Goal: Task Accomplishment & Management: Use online tool/utility

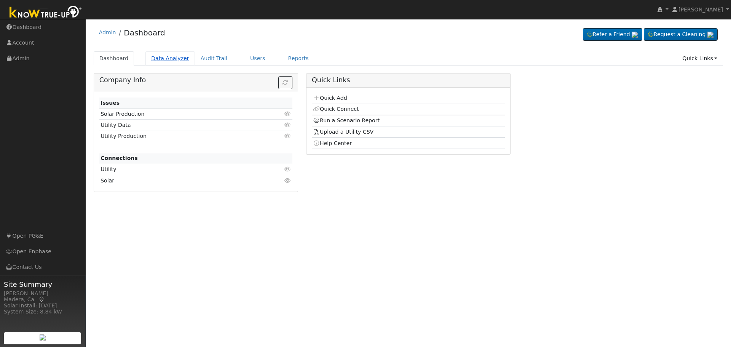
click at [160, 57] on link "Data Analyzer" at bounding box center [169, 58] width 49 height 14
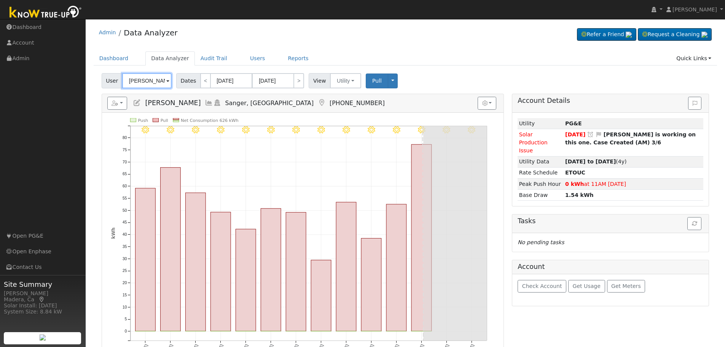
click at [153, 82] on input "Wesley Barcus" at bounding box center [146, 80] width 49 height 15
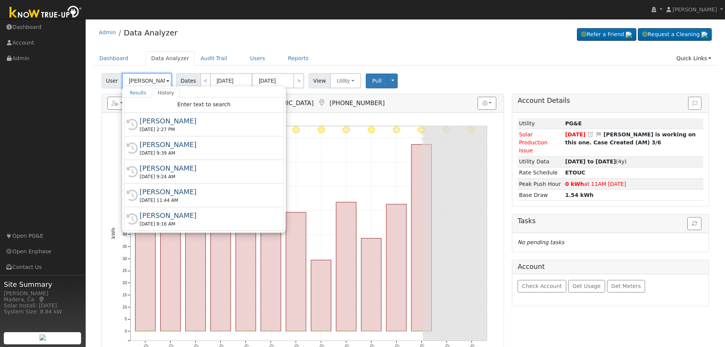
click at [153, 82] on input "Wesley Barcus" at bounding box center [146, 80] width 49 height 15
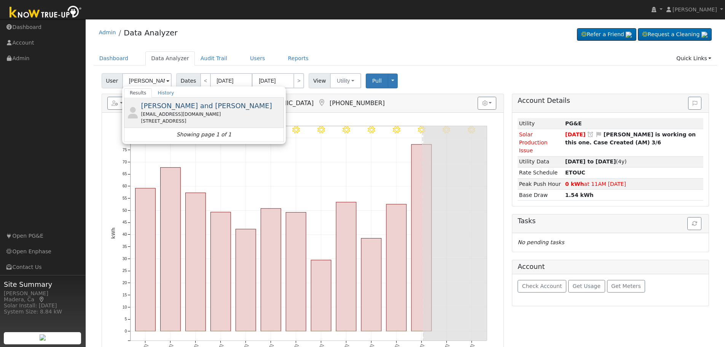
click at [215, 113] on div "zlocdoc@aol.com" at bounding box center [211, 114] width 141 height 7
type input "Doyle and Kim Pope"
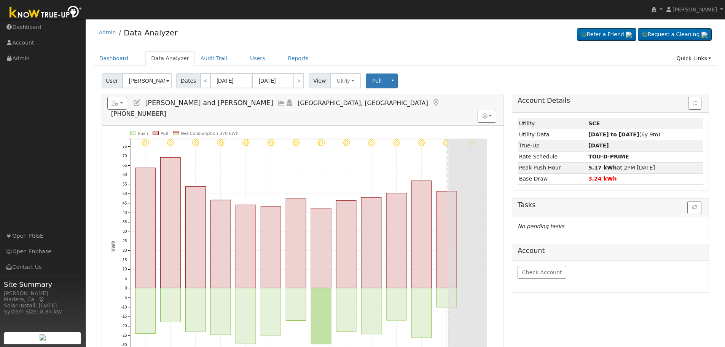
click at [277, 102] on icon at bounding box center [281, 102] width 8 height 7
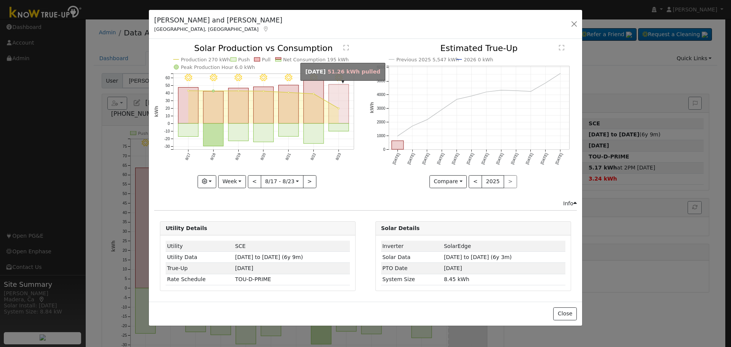
click at [338, 123] on rect "onclick=""" at bounding box center [339, 103] width 20 height 39
type input "2025-08-23"
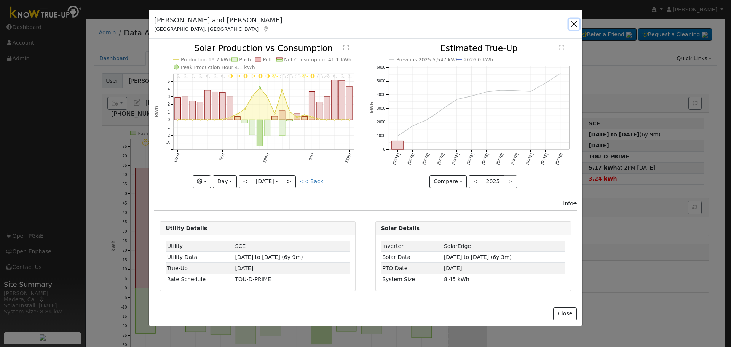
click at [575, 23] on button "button" at bounding box center [574, 24] width 11 height 11
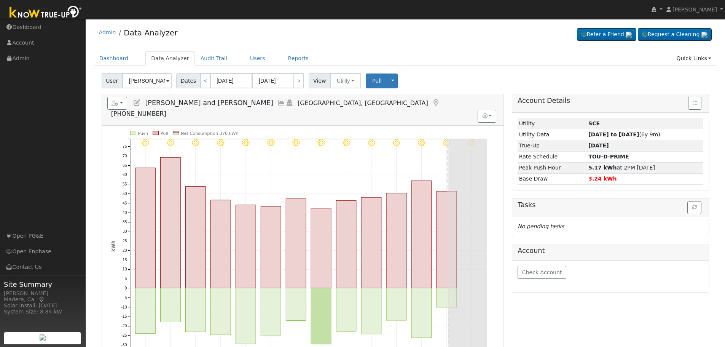
click at [277, 102] on icon at bounding box center [281, 102] width 8 height 7
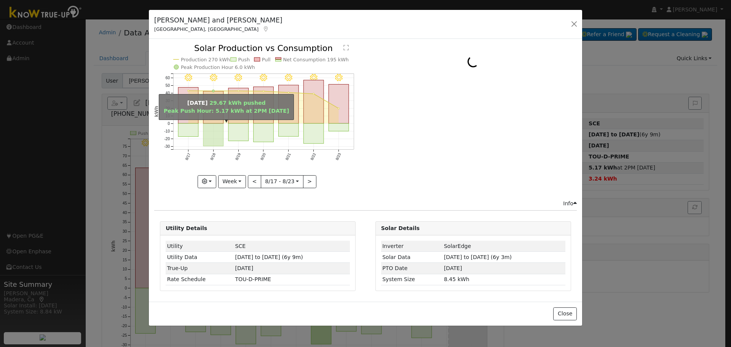
click at [212, 135] on rect "onclick=""" at bounding box center [213, 135] width 20 height 22
type input "[DATE]"
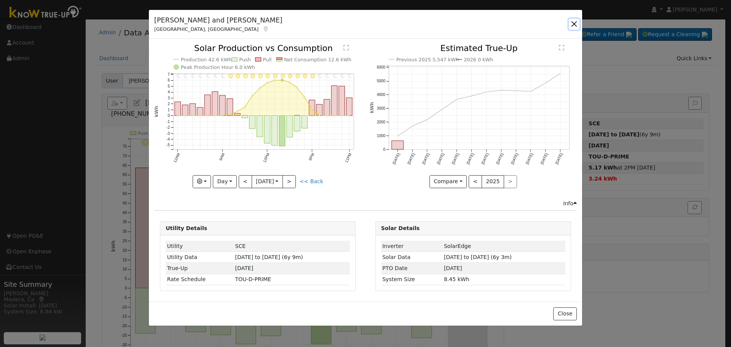
click at [575, 25] on button "button" at bounding box center [574, 24] width 11 height 11
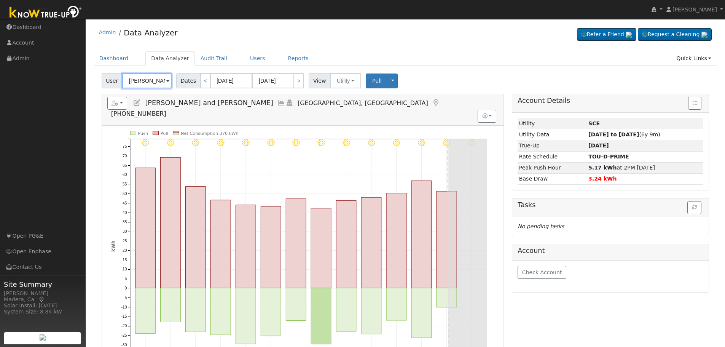
click at [160, 79] on input "Doyle and Kim Pope" at bounding box center [146, 80] width 49 height 15
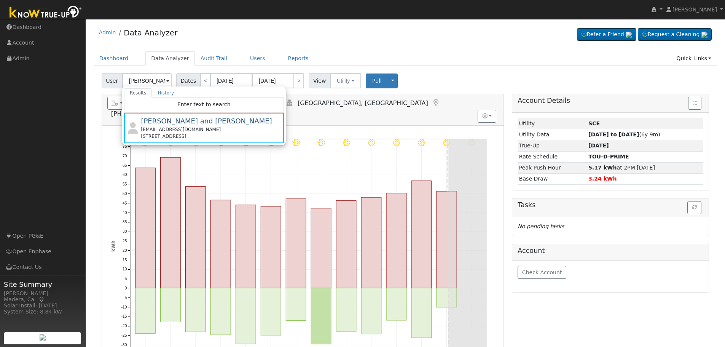
click at [308, 40] on div "Admin Data Analyzer Refer a Friend Request a Cleaning" at bounding box center [406, 34] width 624 height 23
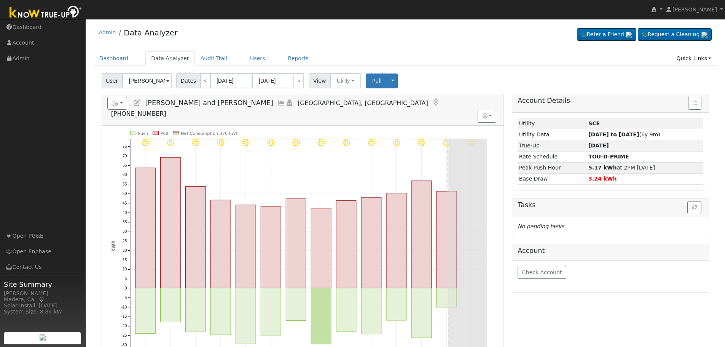
click at [277, 103] on icon at bounding box center [281, 102] width 8 height 7
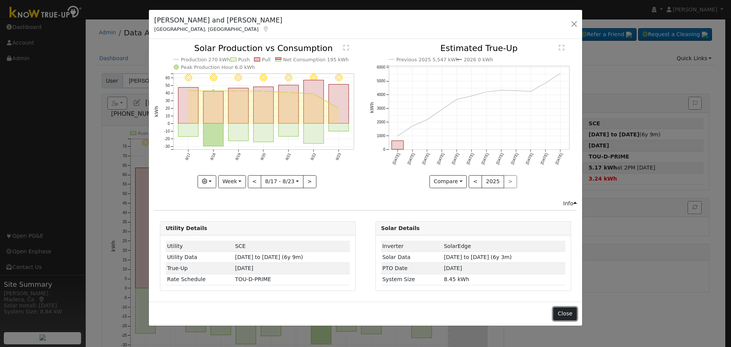
click at [569, 316] on button "Close" at bounding box center [564, 313] width 23 height 13
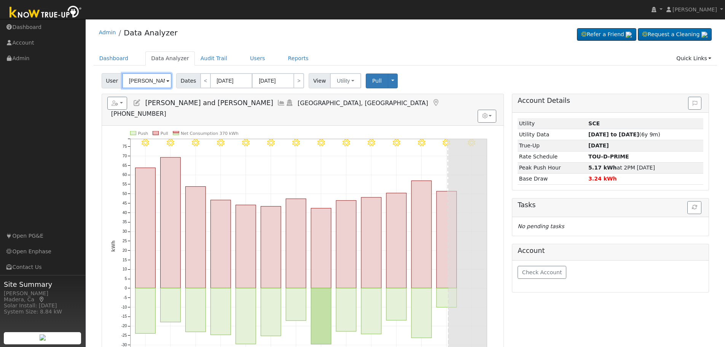
click at [145, 81] on input "Doyle and Kim Pope" at bounding box center [146, 80] width 49 height 15
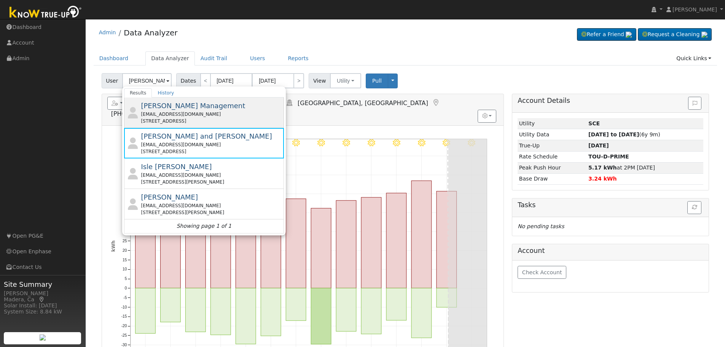
click at [185, 115] on div "dpope@keyevidence.com" at bounding box center [211, 114] width 141 height 7
type input "Pope Management"
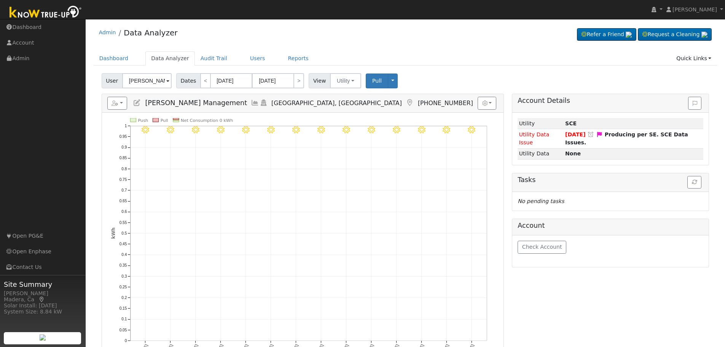
click at [251, 102] on icon at bounding box center [255, 102] width 8 height 7
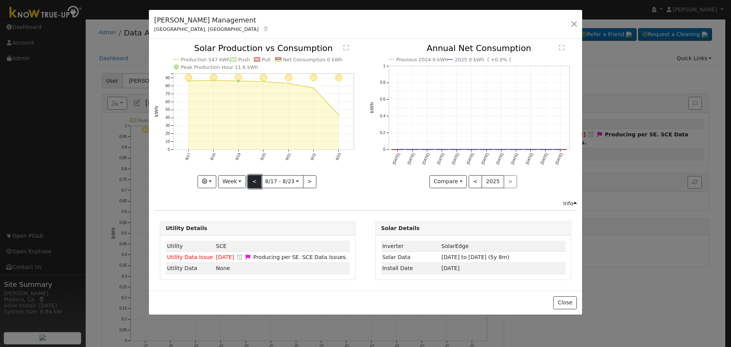
click at [251, 180] on button "<" at bounding box center [254, 181] width 13 height 13
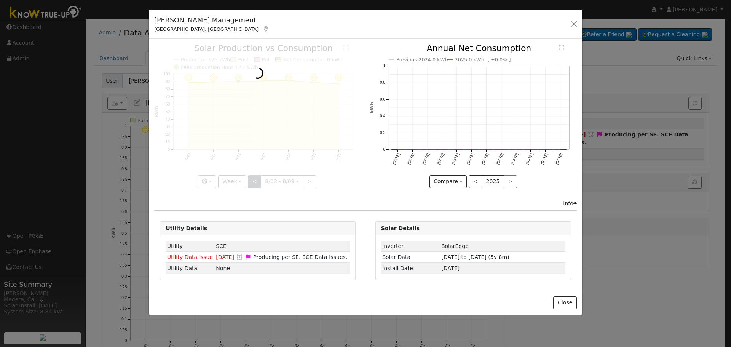
click at [251, 180] on div at bounding box center [257, 115] width 207 height 143
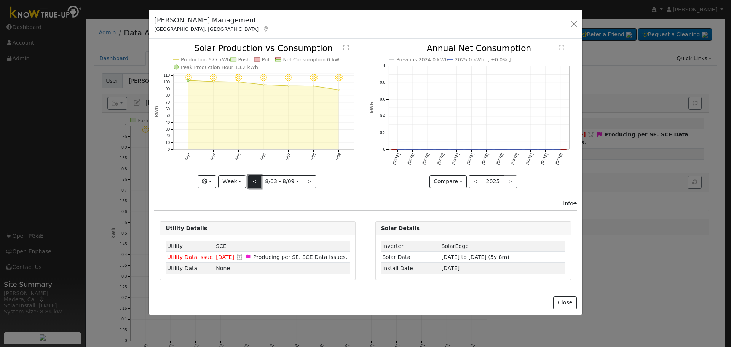
click at [251, 180] on button "<" at bounding box center [254, 181] width 13 height 13
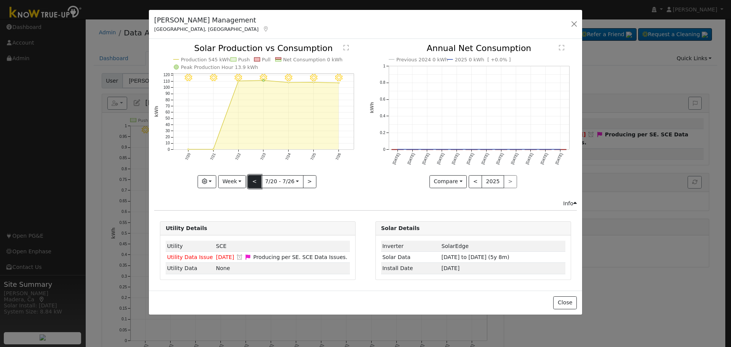
click at [251, 180] on button "<" at bounding box center [254, 181] width 13 height 13
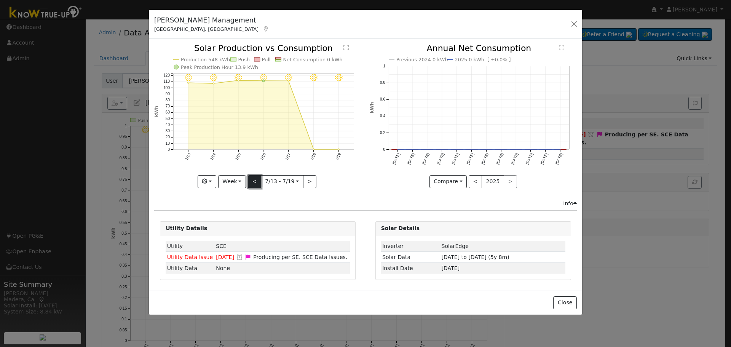
click at [251, 180] on button "<" at bounding box center [254, 181] width 13 height 13
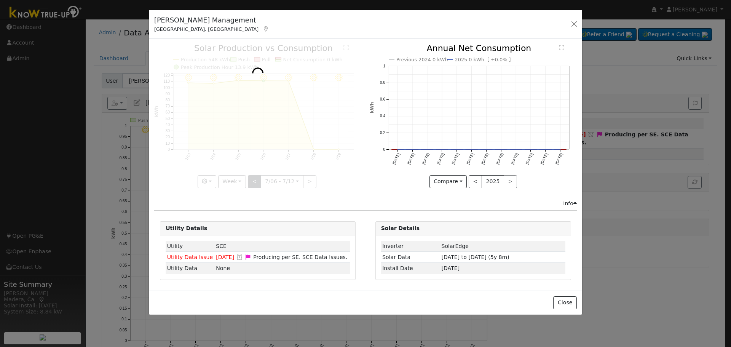
click at [251, 180] on div at bounding box center [257, 115] width 207 height 143
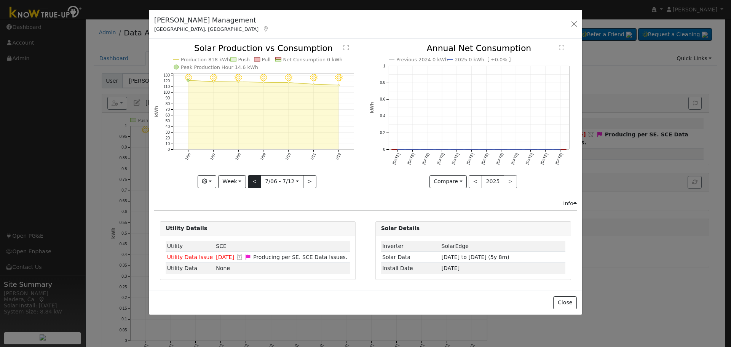
click at [251, 180] on div at bounding box center [257, 115] width 207 height 143
click at [251, 180] on button "<" at bounding box center [254, 181] width 13 height 13
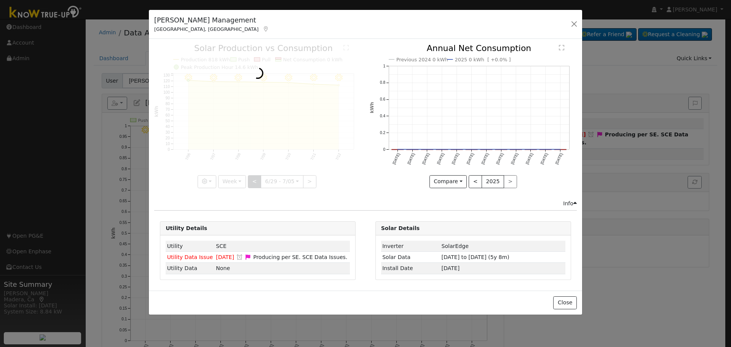
click at [251, 180] on div at bounding box center [257, 115] width 207 height 143
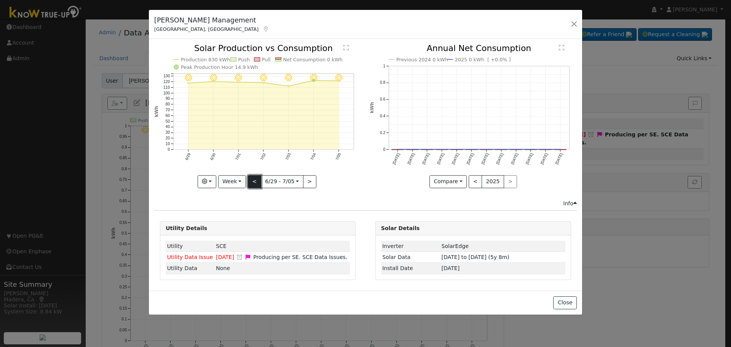
click at [251, 180] on button "<" at bounding box center [254, 181] width 13 height 13
type input "2025-06-01"
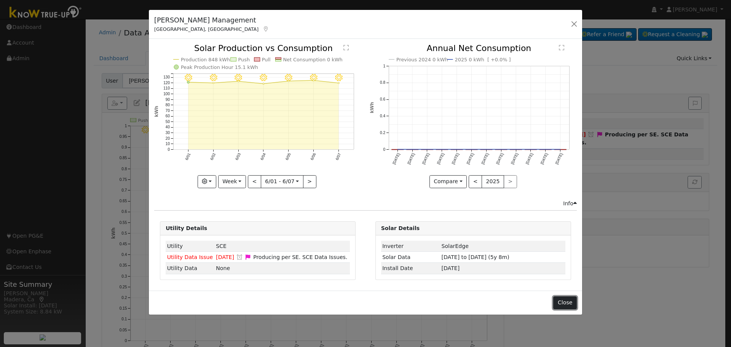
click at [571, 307] on button "Close" at bounding box center [564, 302] width 23 height 13
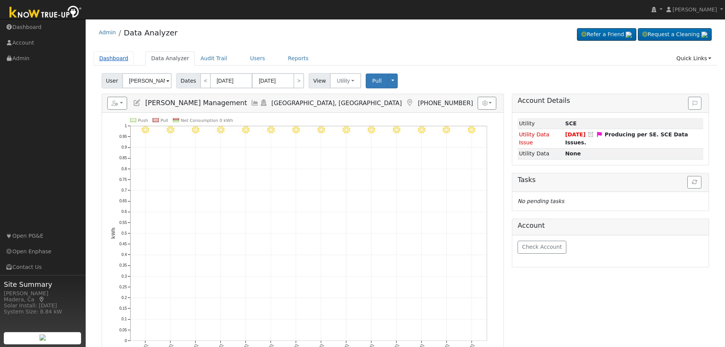
click at [111, 61] on link "Dashboard" at bounding box center [114, 58] width 41 height 14
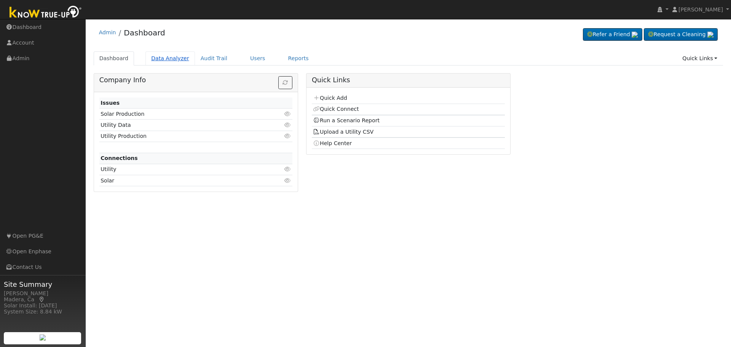
click at [171, 62] on link "Data Analyzer" at bounding box center [169, 58] width 49 height 14
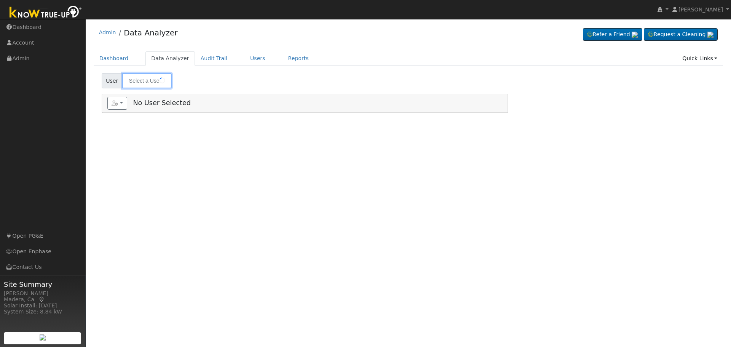
type input "[PERSON_NAME] Management"
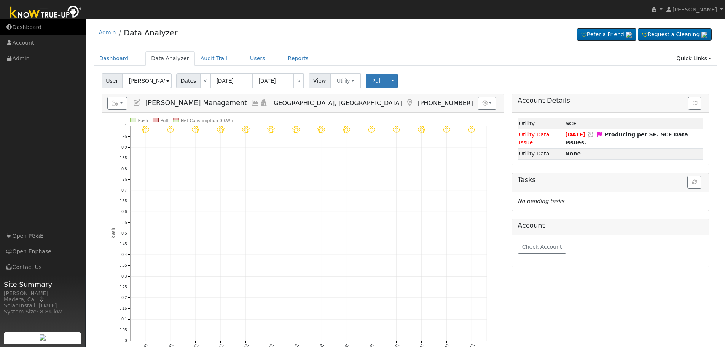
click at [33, 29] on link "Dashboard" at bounding box center [43, 27] width 86 height 16
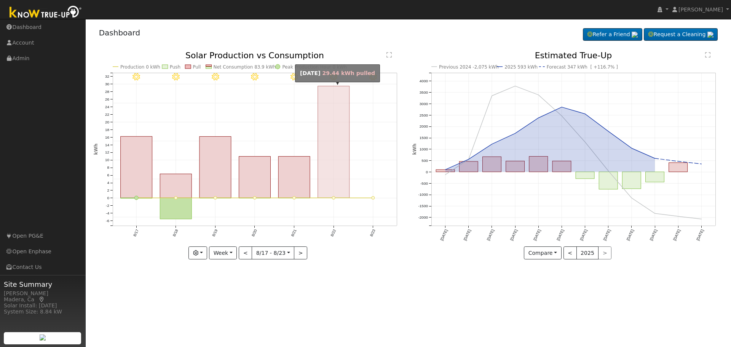
click at [331, 159] on rect "onclick=""" at bounding box center [334, 142] width 32 height 112
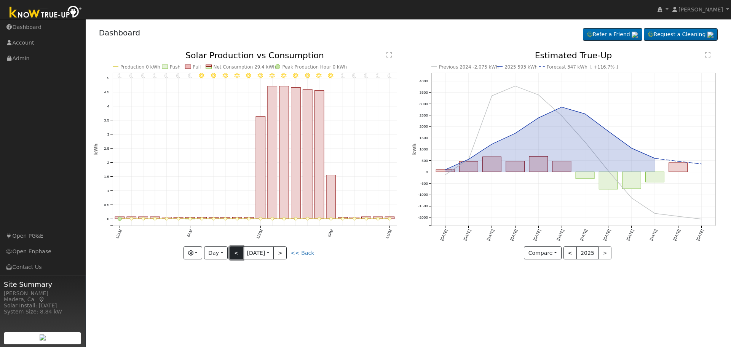
click at [239, 256] on button "<" at bounding box center [235, 252] width 13 height 13
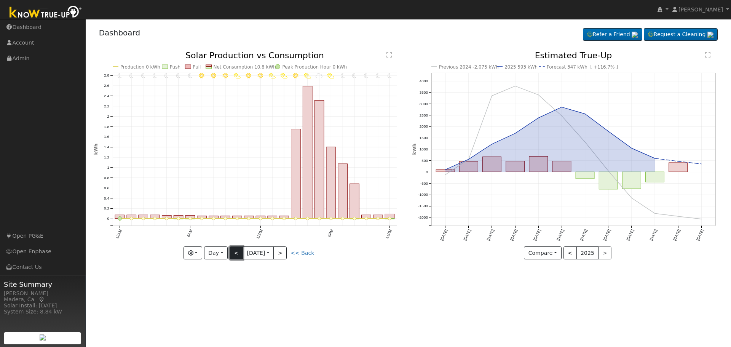
click at [239, 256] on button "<" at bounding box center [235, 252] width 13 height 13
click at [239, 256] on div "11PM - Clear 10PM - Clear 9PM - Clear 8PM - Clear 7PM - MostlyClear 6PM - Mostl…" at bounding box center [249, 155] width 311 height 208
click at [239, 256] on button "<" at bounding box center [235, 252] width 13 height 13
type input "[DATE]"
